Goal: Transaction & Acquisition: Subscribe to service/newsletter

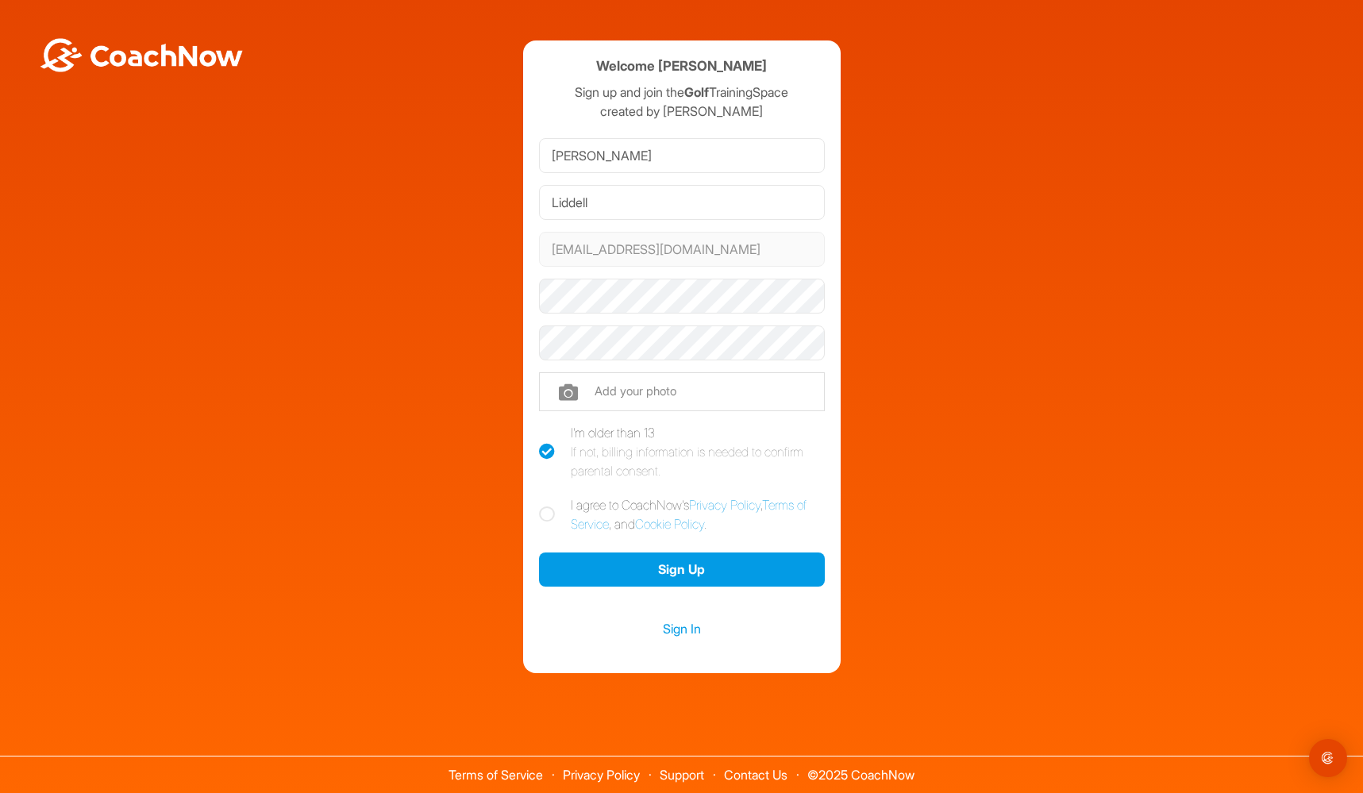
click at [543, 515] on icon at bounding box center [547, 514] width 16 height 16
click at [543, 506] on input "I agree to CoachNow's Privacy Policy , Terms of Service , and Cookie Policy ." at bounding box center [544, 500] width 10 height 10
checkbox input "true"
click at [676, 578] on button "Sign Up" at bounding box center [682, 570] width 286 height 34
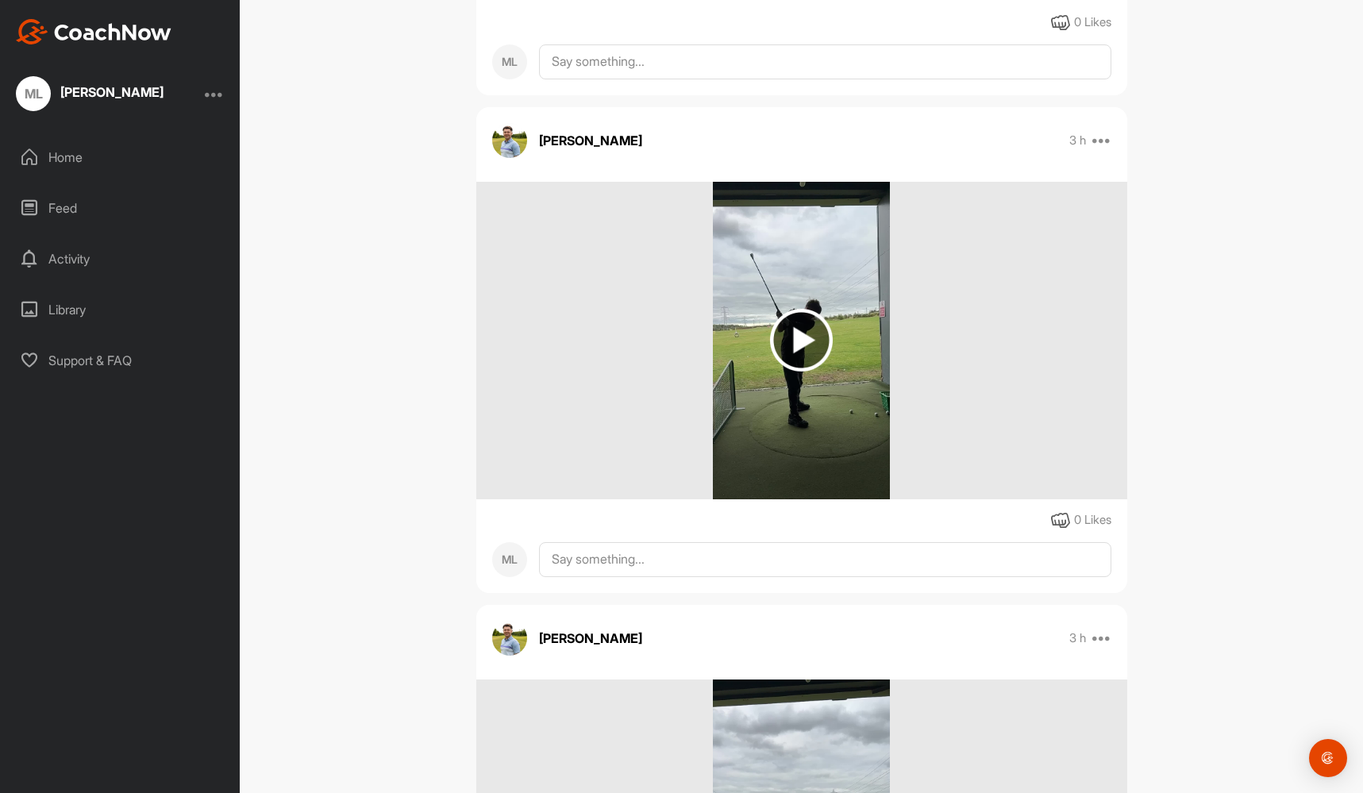
scroll to position [471, 0]
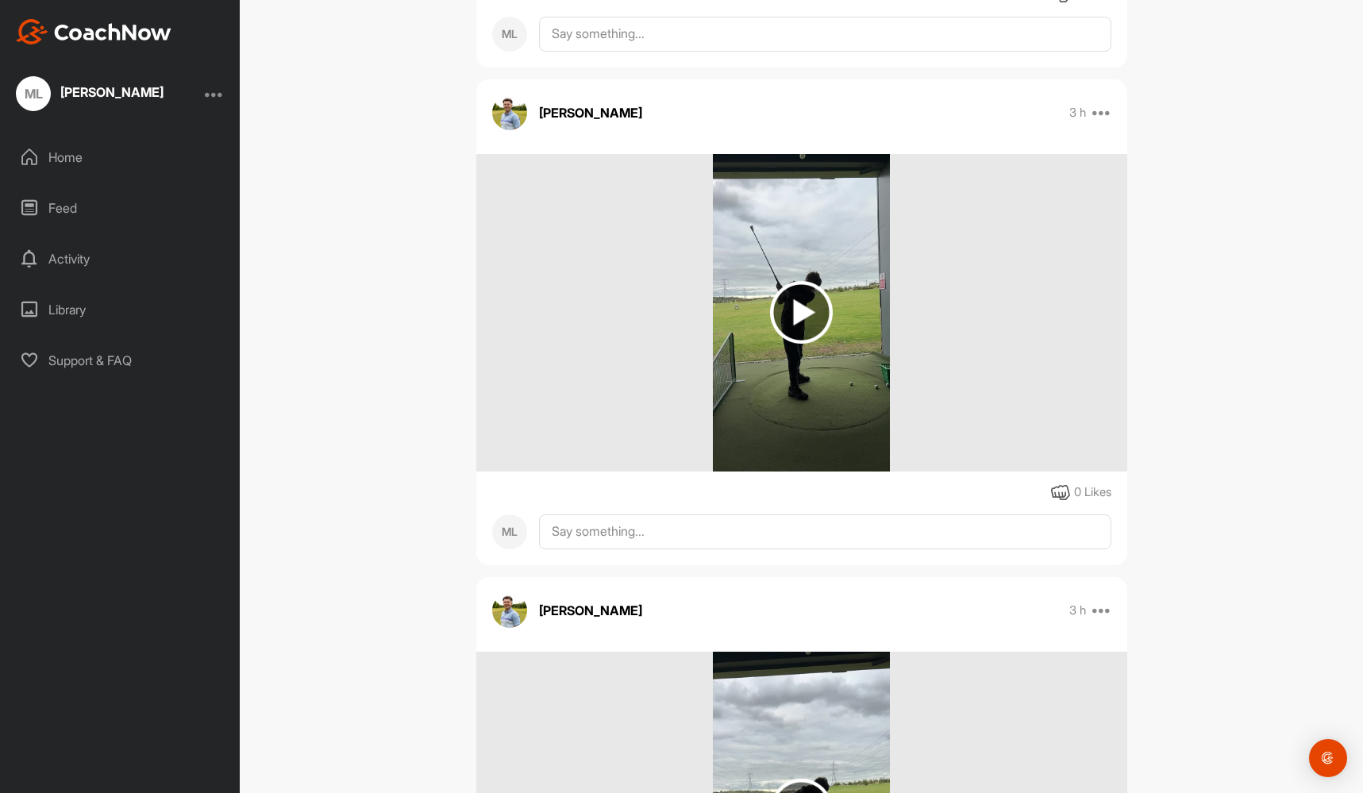
click at [798, 316] on img at bounding box center [801, 312] width 63 height 63
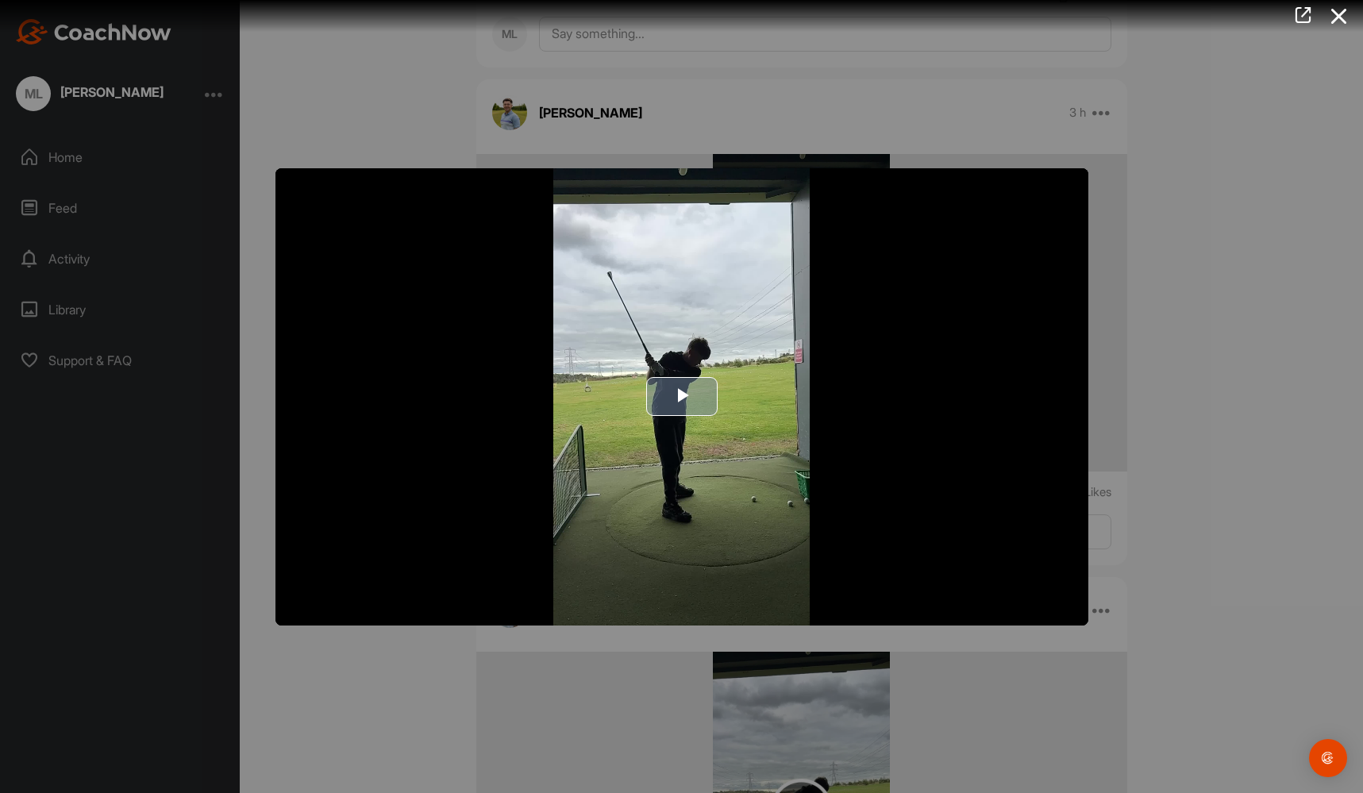
click at [682, 397] on span "Video Player" at bounding box center [682, 397] width 0 height 0
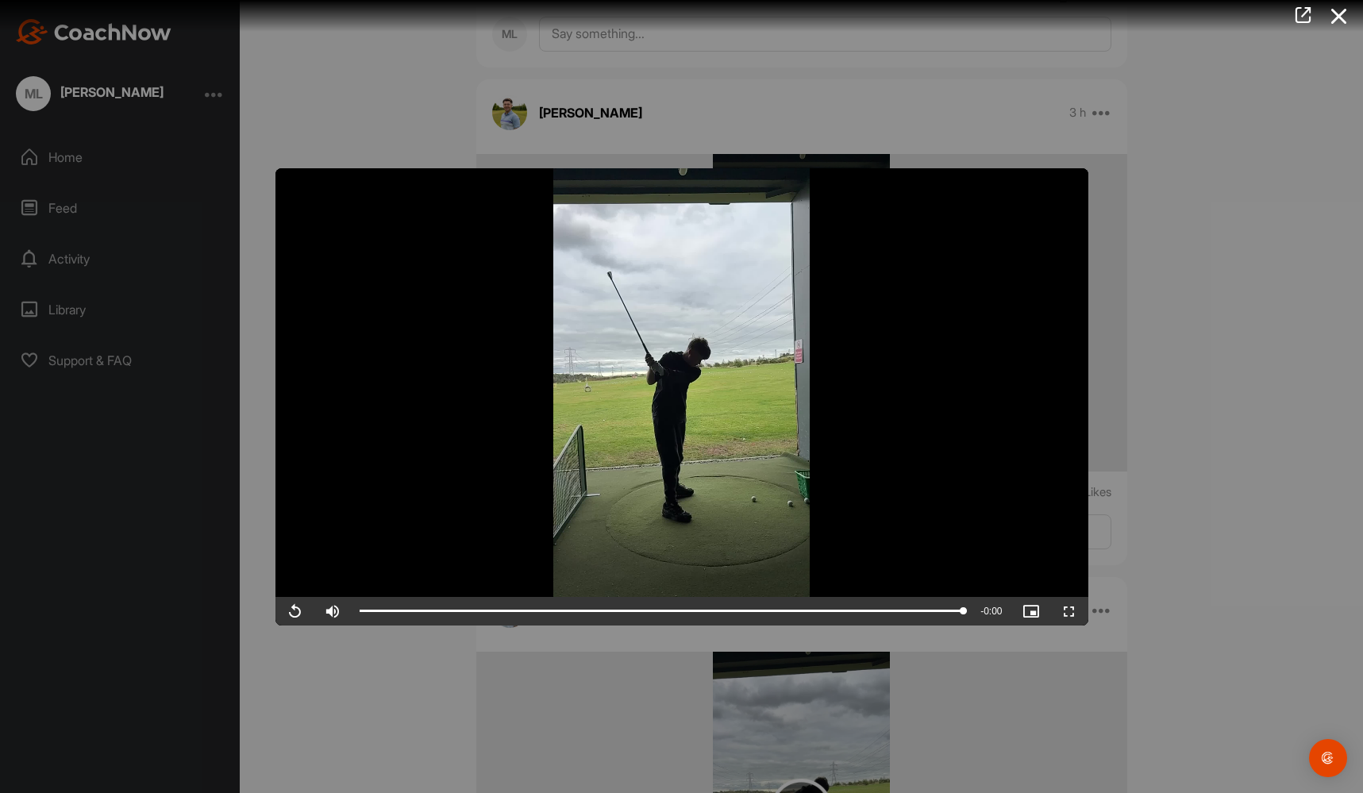
scroll to position [0, 0]
click at [1230, 222] on div at bounding box center [681, 396] width 1363 height 793
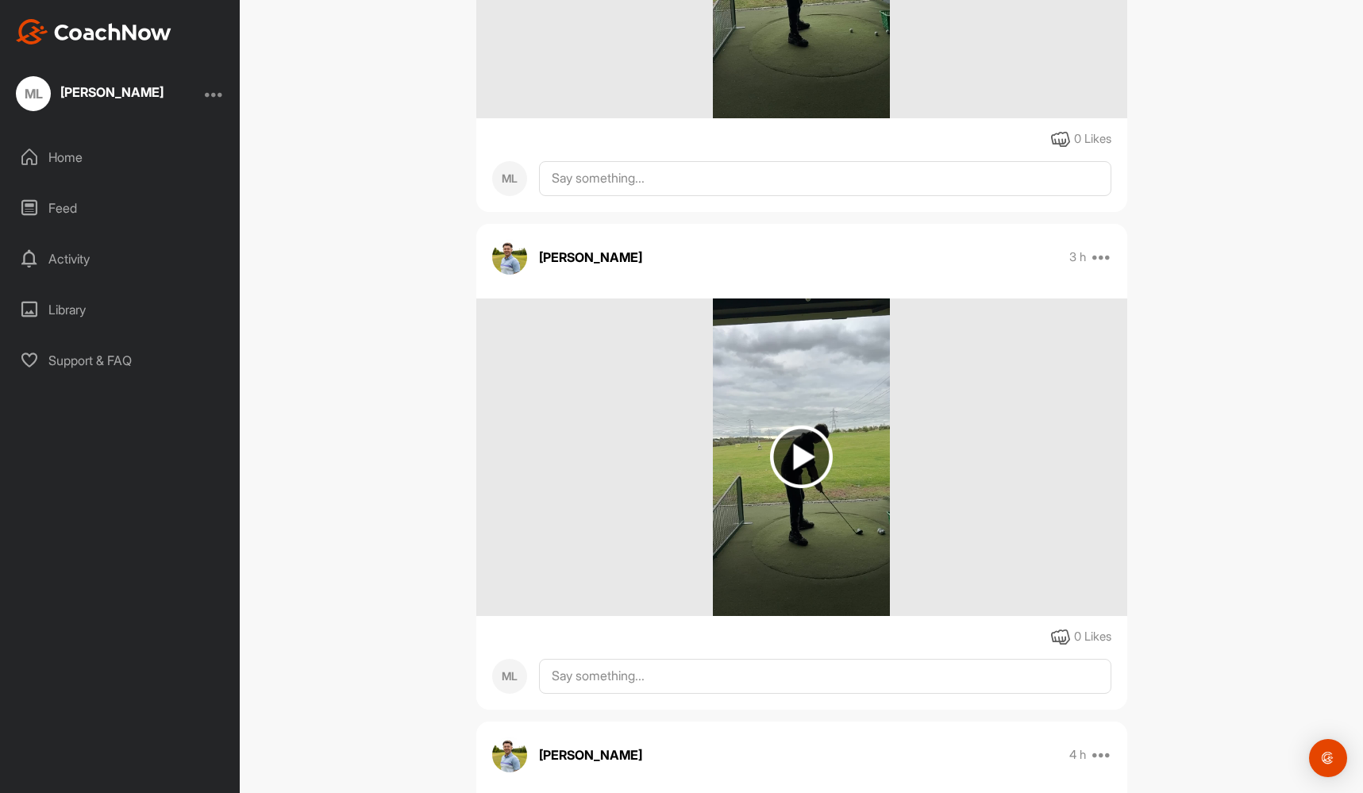
scroll to position [935, 0]
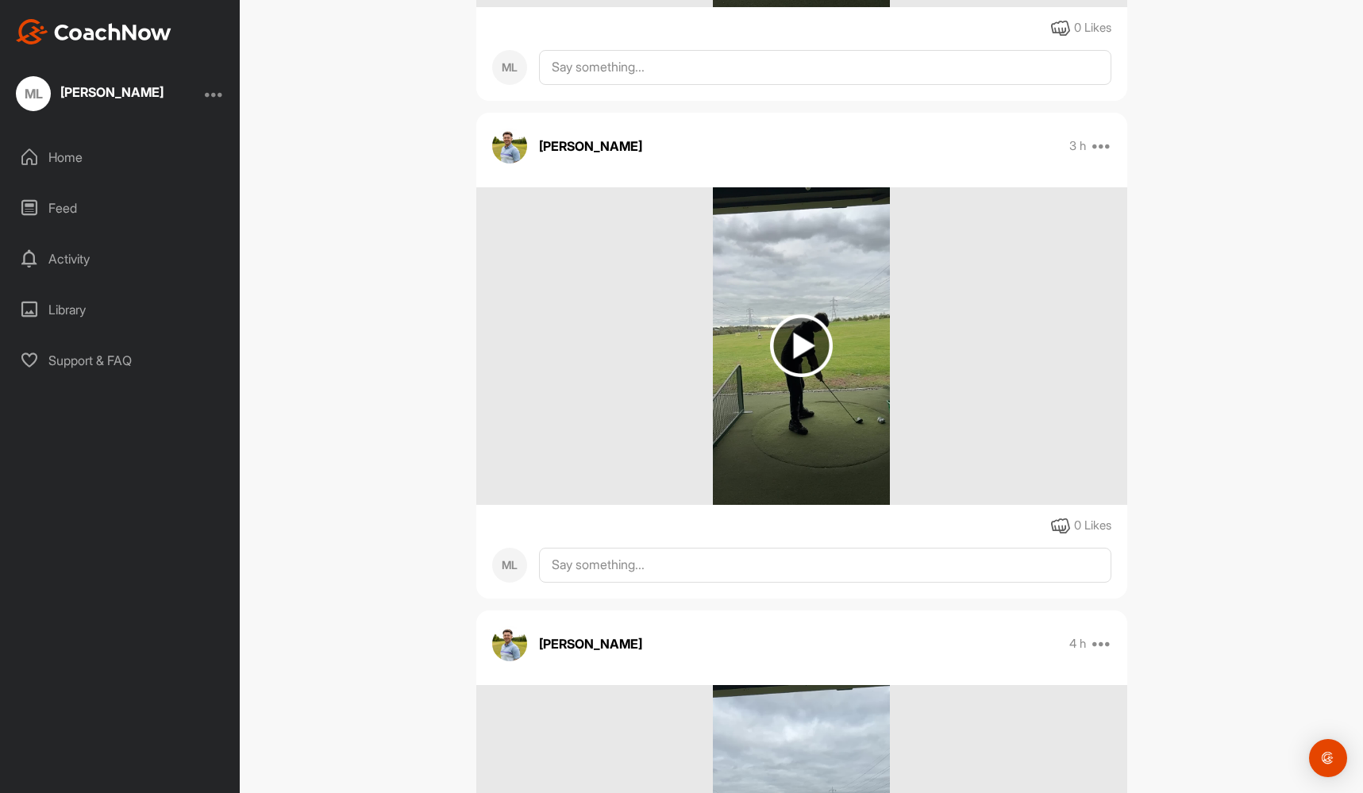
click at [800, 343] on img at bounding box center [801, 345] width 63 height 63
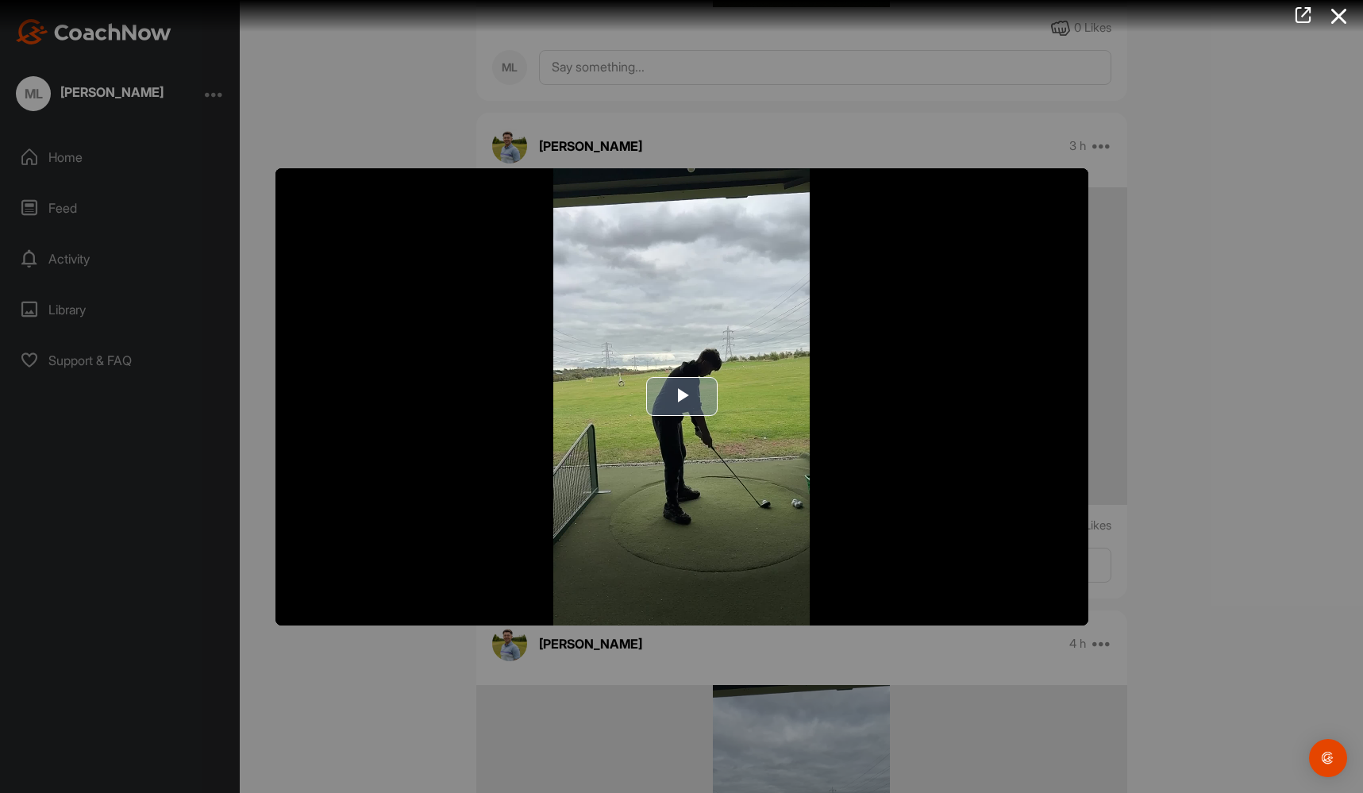
click at [682, 397] on span "Video Player" at bounding box center [682, 397] width 0 height 0
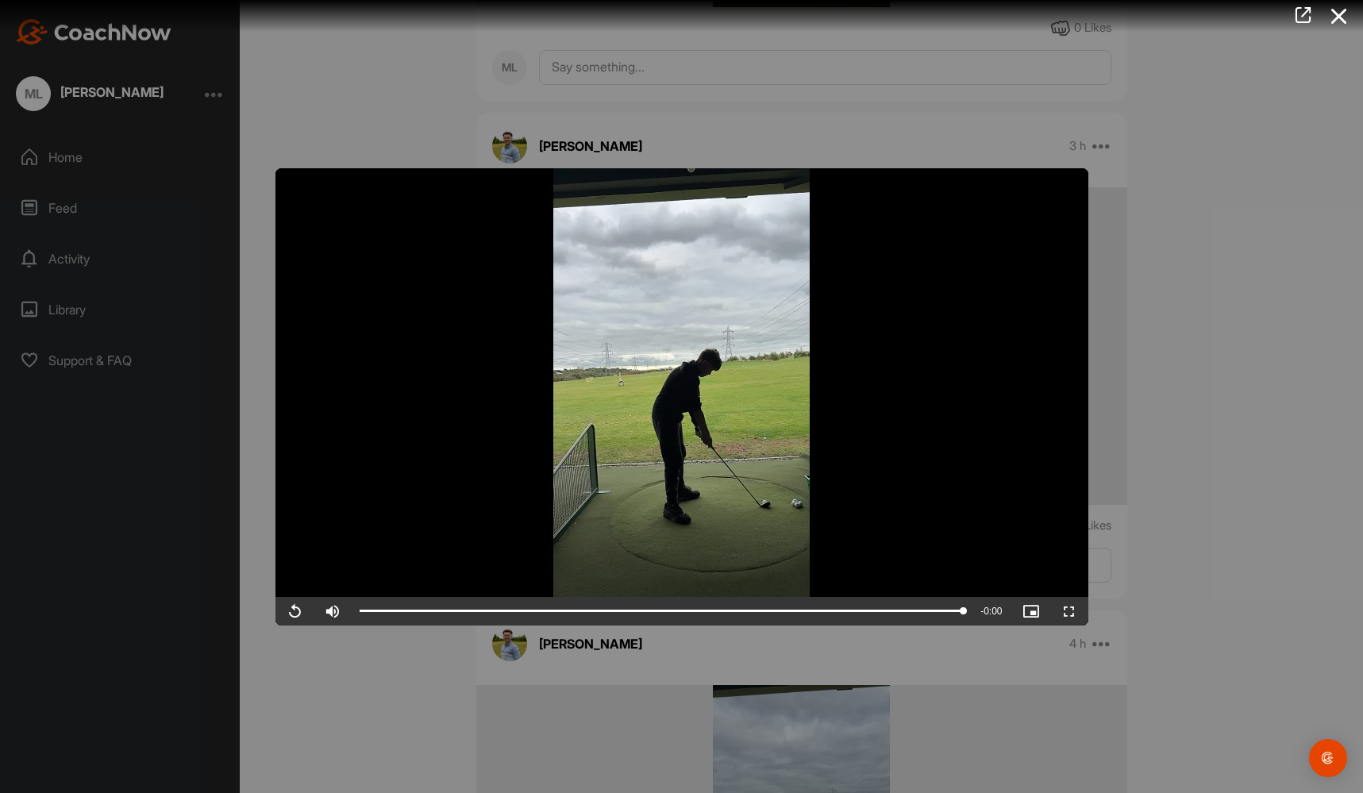
click at [1174, 205] on div at bounding box center [681, 396] width 1363 height 793
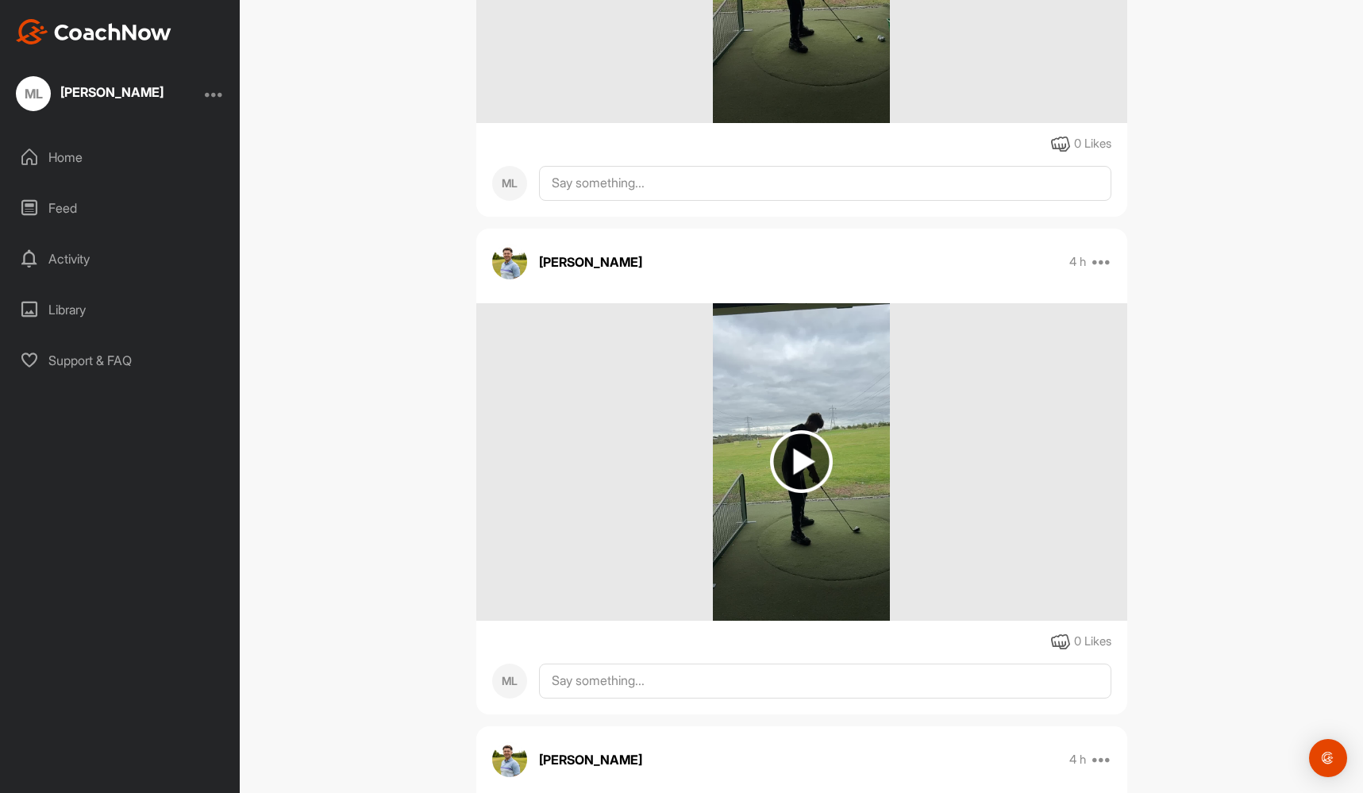
scroll to position [1354, 0]
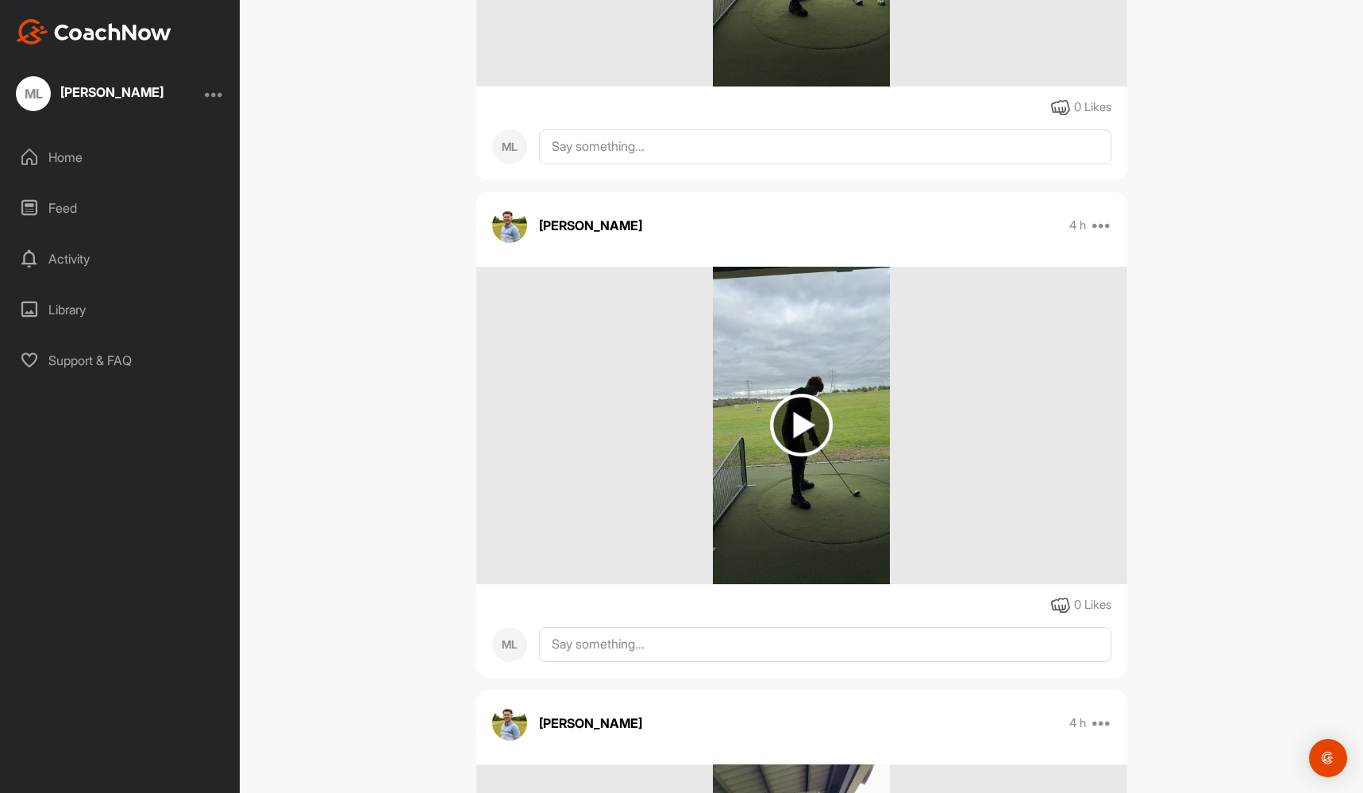
click at [805, 421] on img at bounding box center [801, 425] width 63 height 63
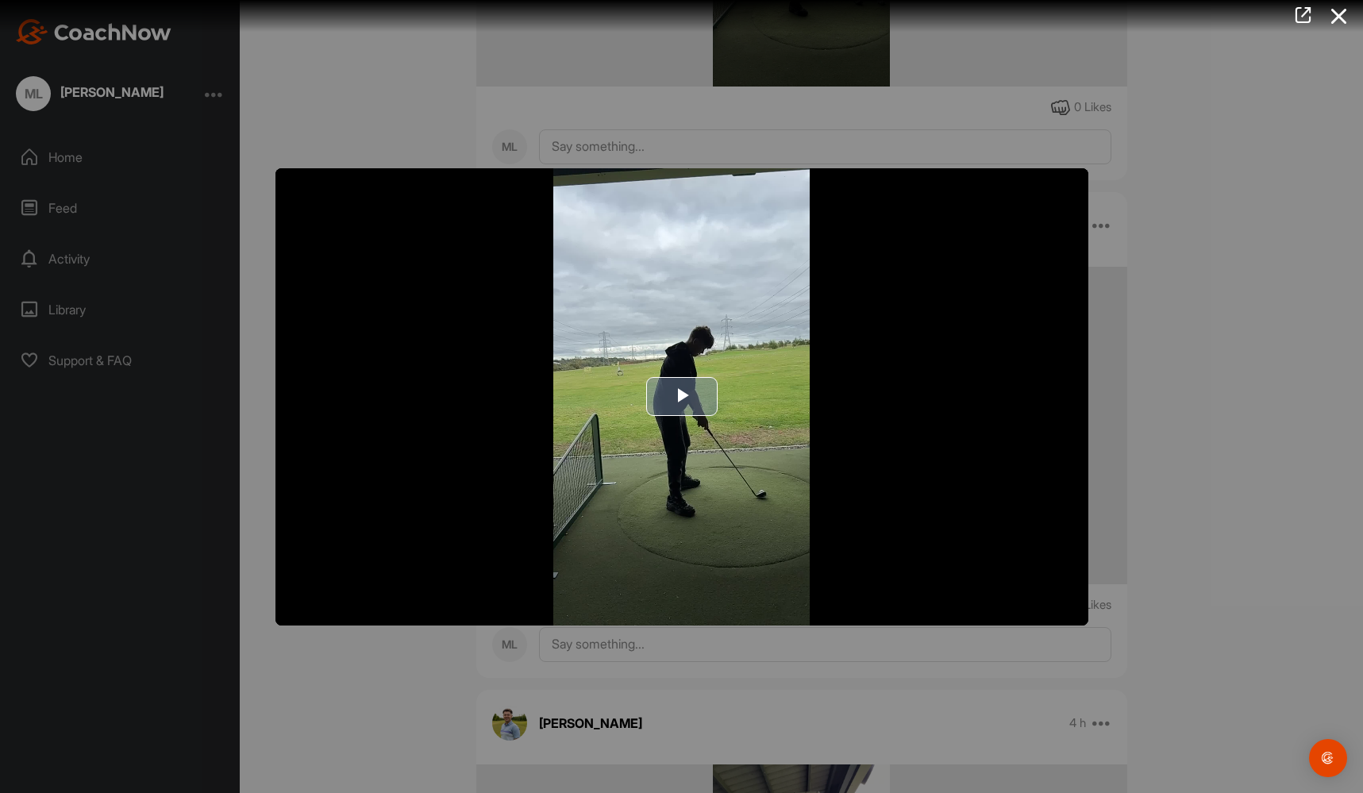
click at [682, 397] on span "Video Player" at bounding box center [682, 397] width 0 height 0
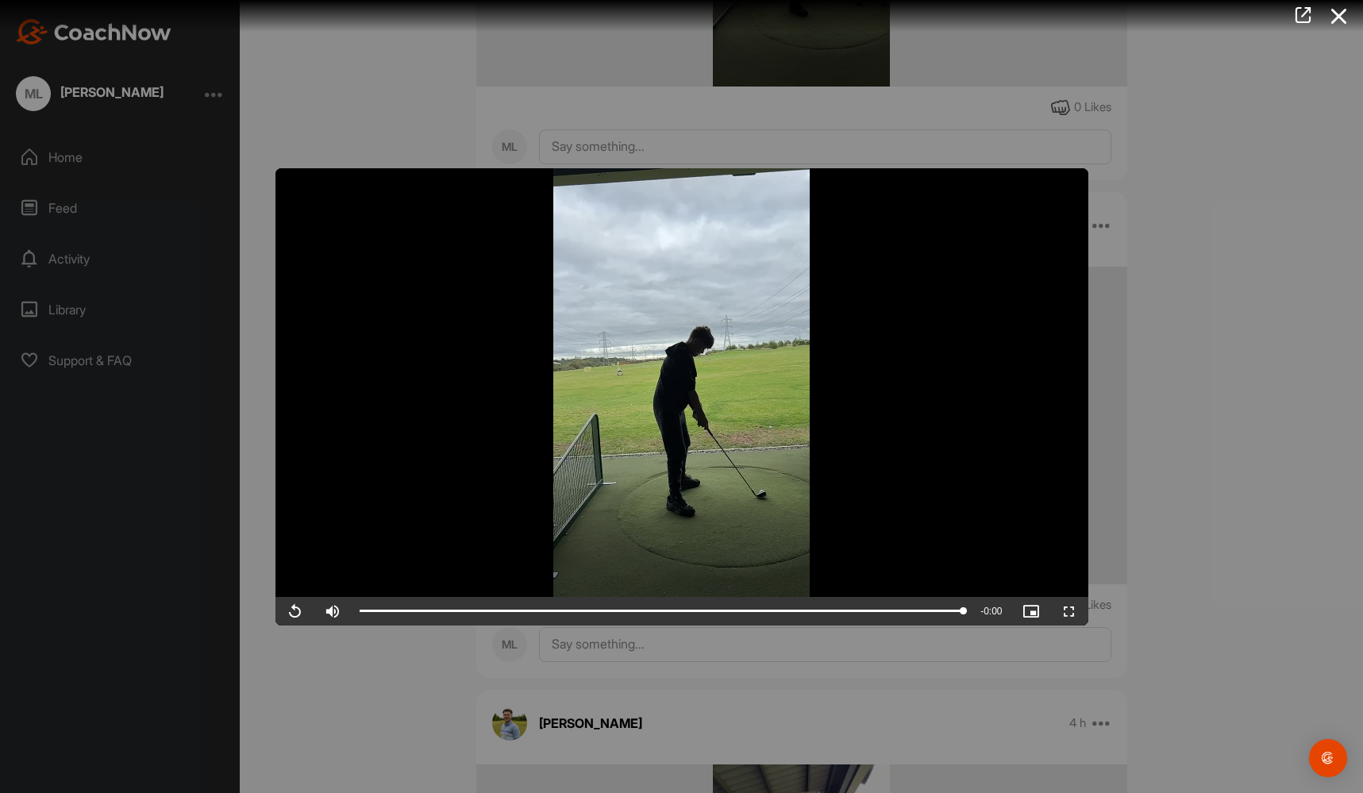
click at [1238, 202] on div at bounding box center [681, 396] width 1363 height 793
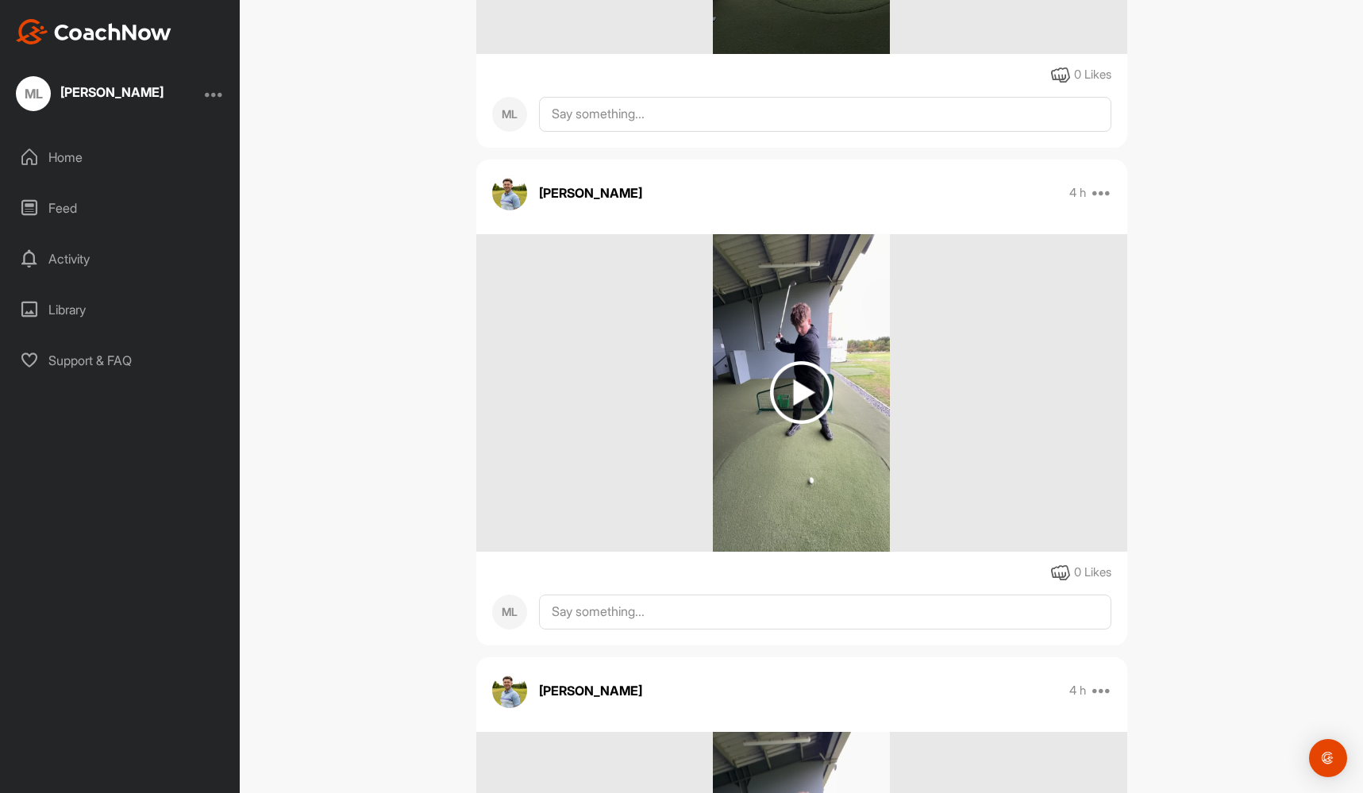
scroll to position [1902, 0]
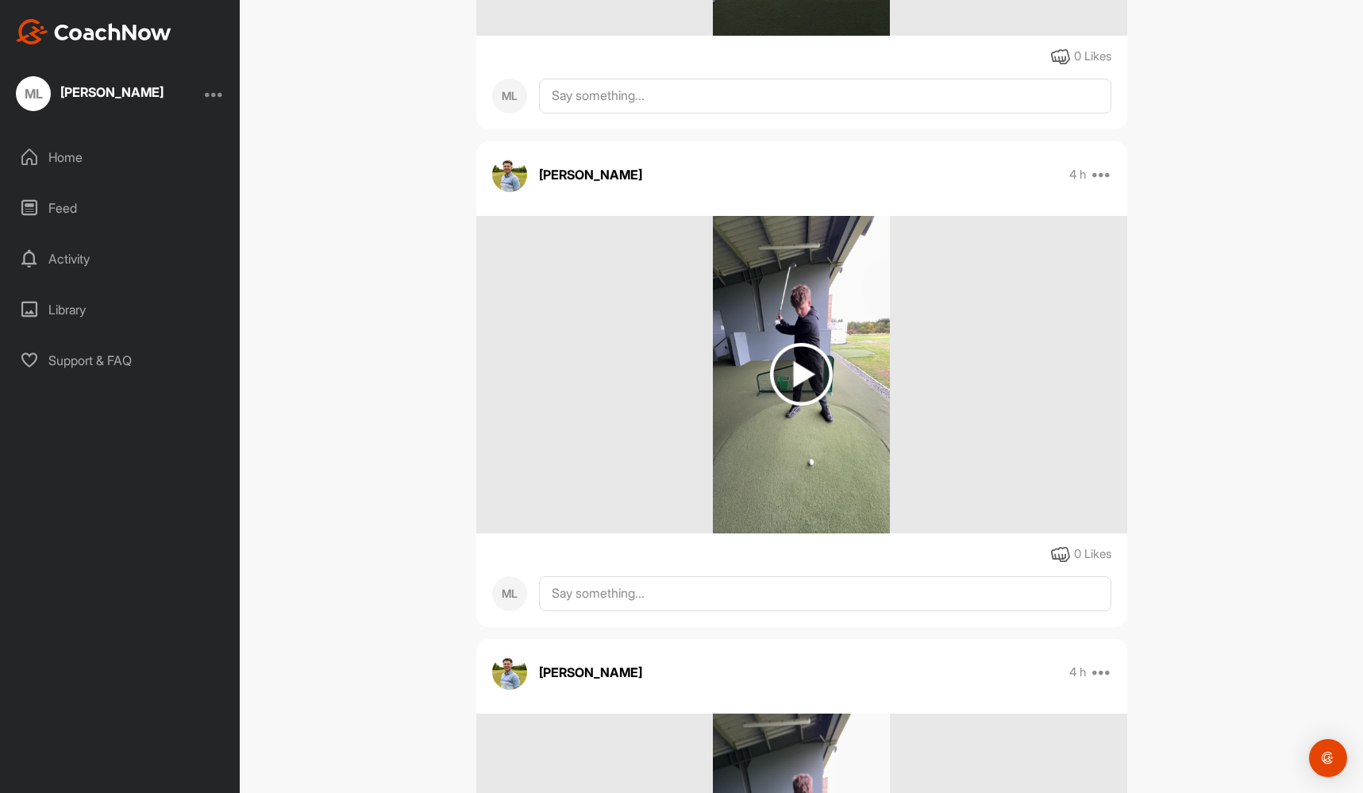
click at [803, 356] on img at bounding box center [801, 374] width 63 height 63
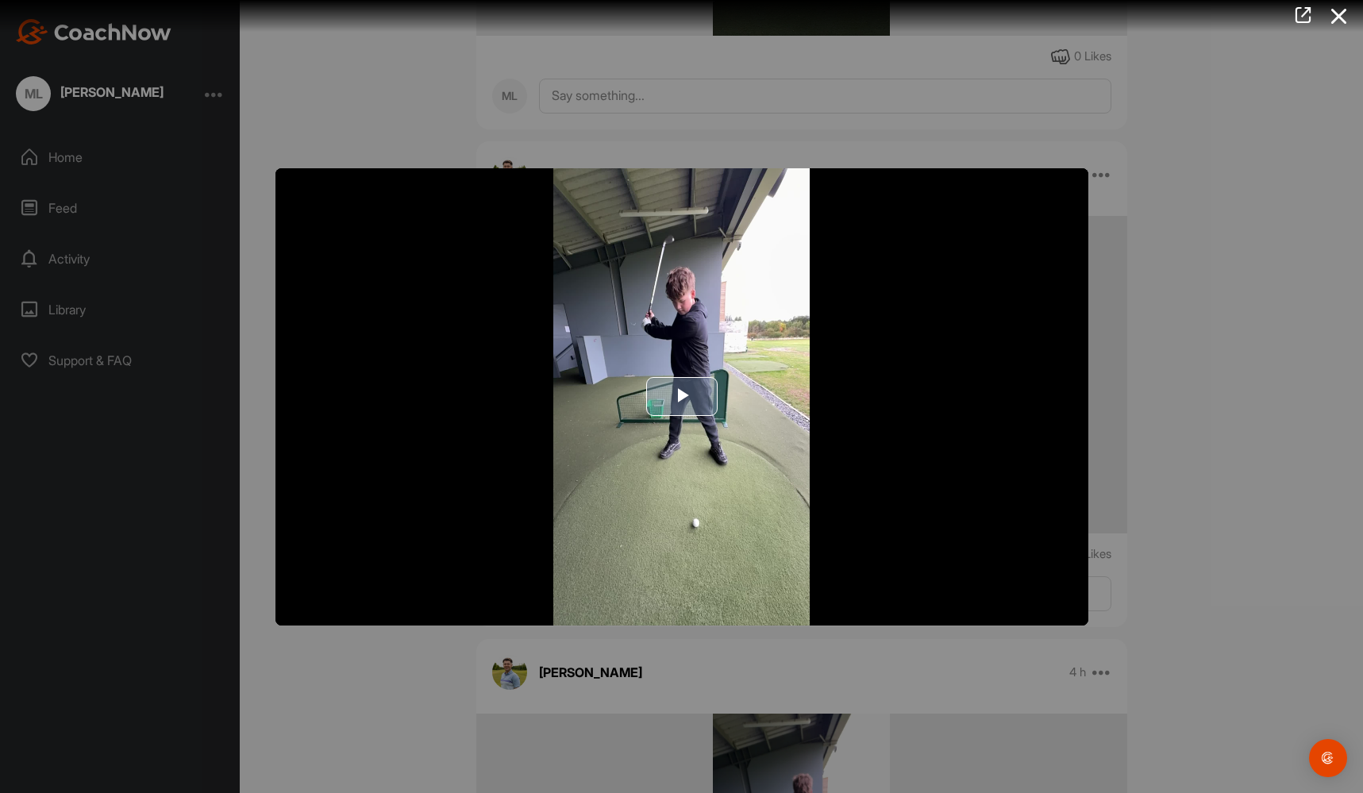
click at [682, 397] on span "Video Player" at bounding box center [682, 397] width 0 height 0
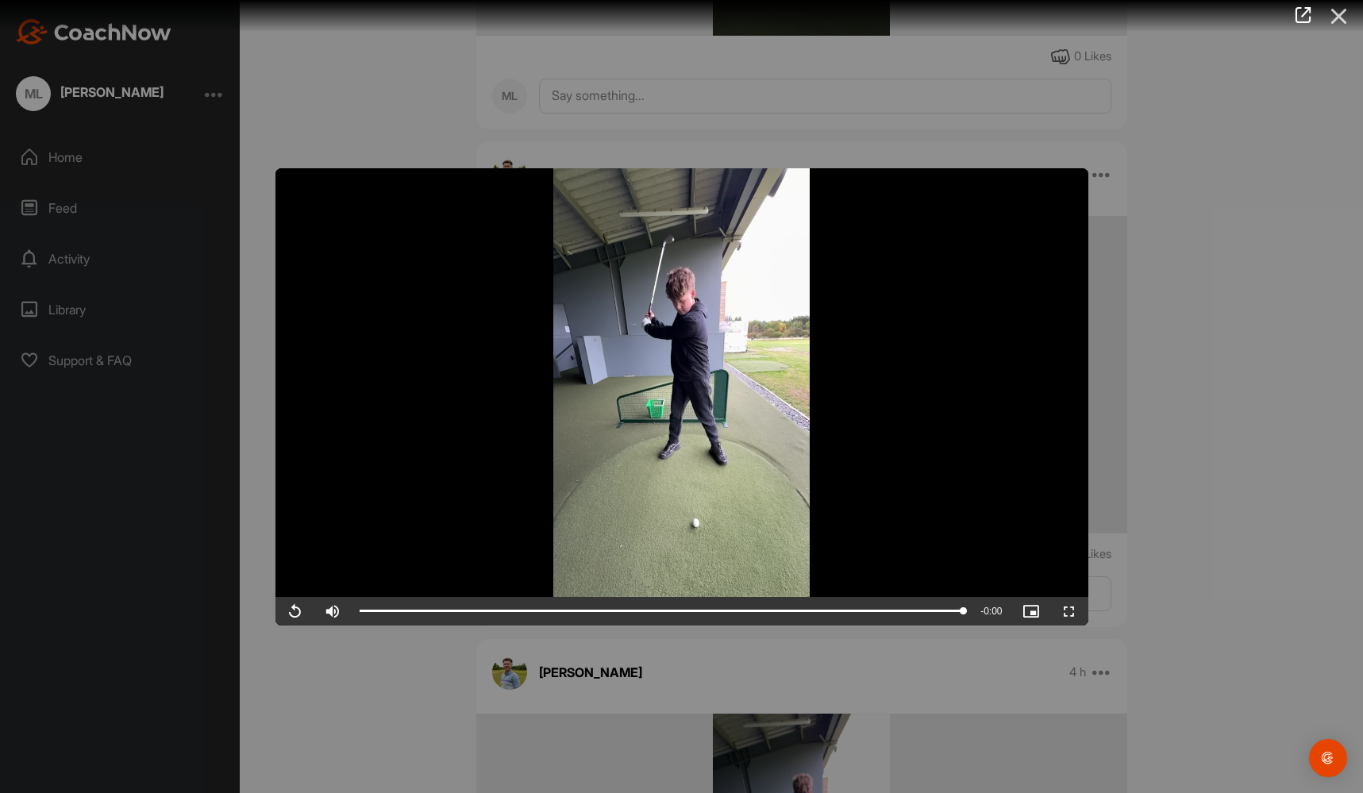
click at [1334, 17] on icon at bounding box center [1339, 16] width 37 height 29
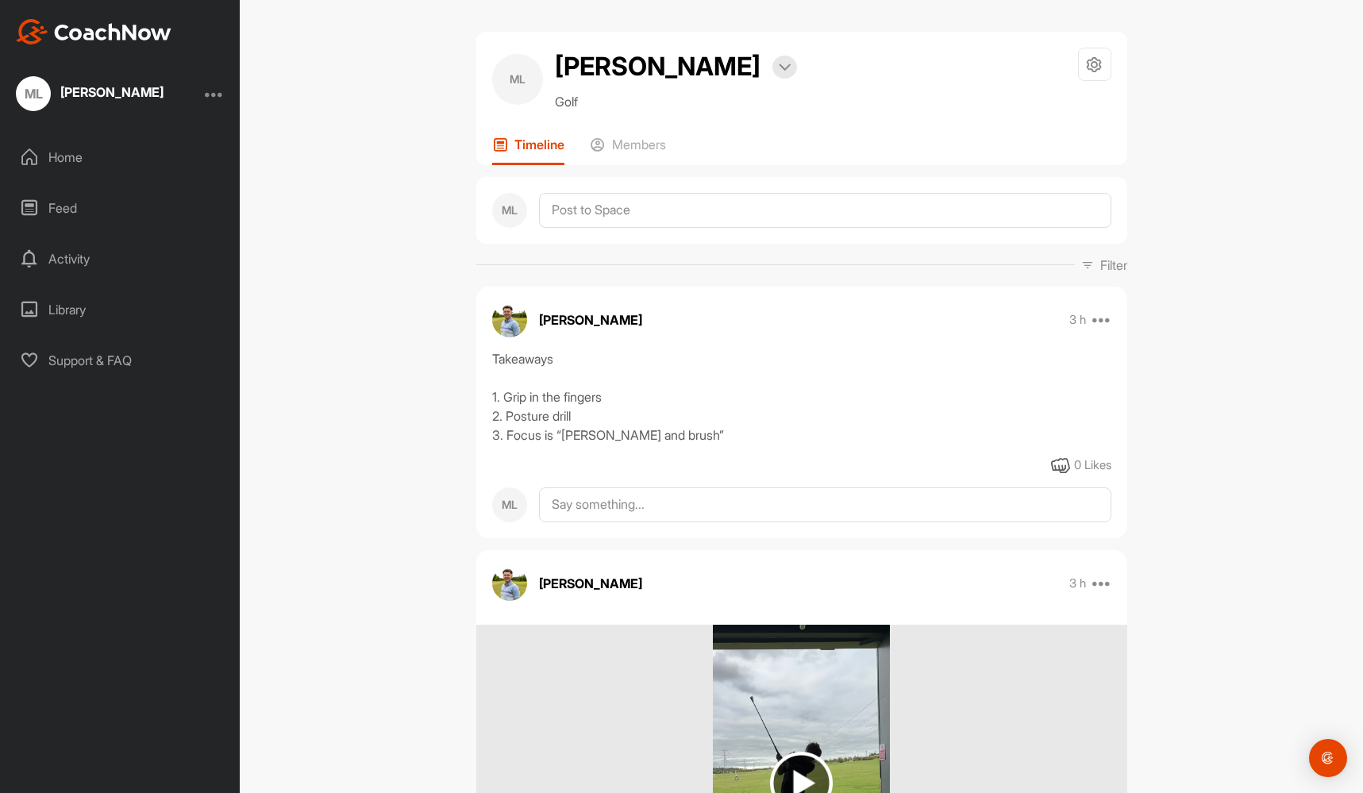
scroll to position [0, 0]
click at [171, 33] on img at bounding box center [94, 31] width 156 height 25
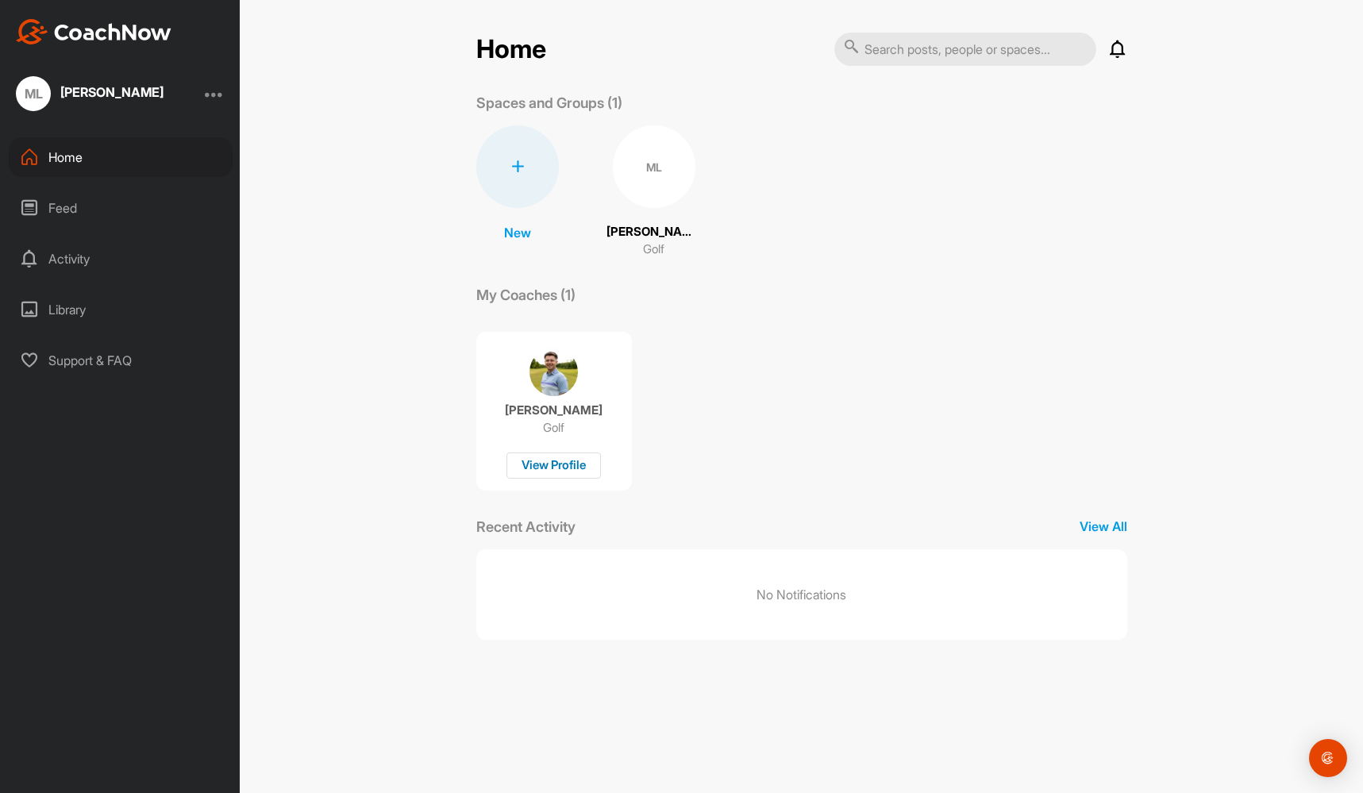
click at [537, 461] on div "View Profile" at bounding box center [553, 466] width 94 height 26
